Goal: Navigation & Orientation: Find specific page/section

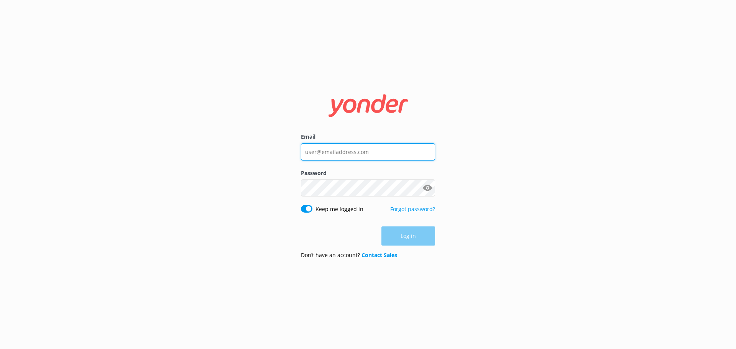
type input "[EMAIL_ADDRESS][DOMAIN_NAME]"
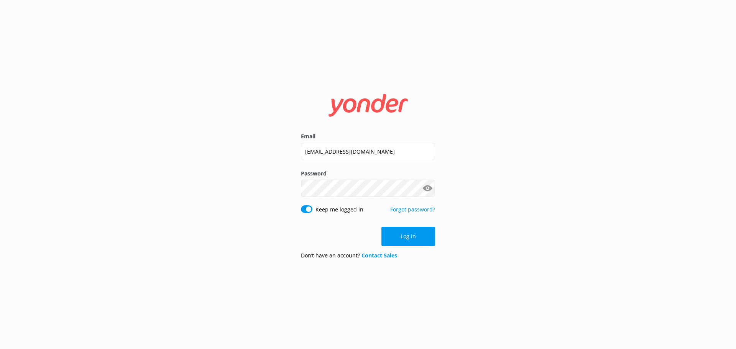
click at [413, 243] on div "Log in" at bounding box center [368, 236] width 134 height 19
click at [404, 242] on button "Log in" at bounding box center [408, 236] width 54 height 19
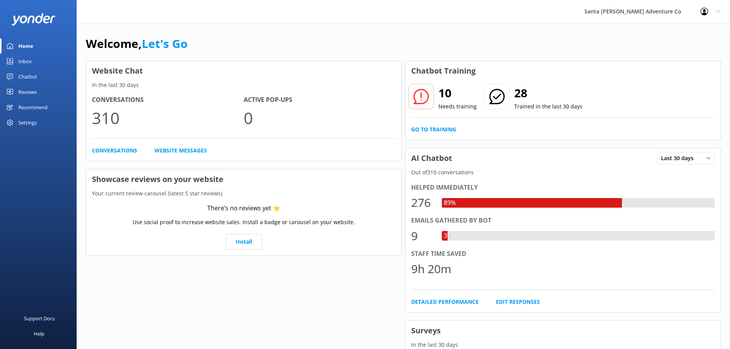
click at [22, 61] on div "Inbox" at bounding box center [24, 61] width 13 height 15
